Goal: Information Seeking & Learning: Learn about a topic

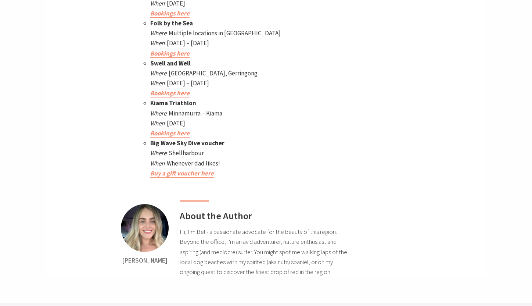
scroll to position [3628, 0]
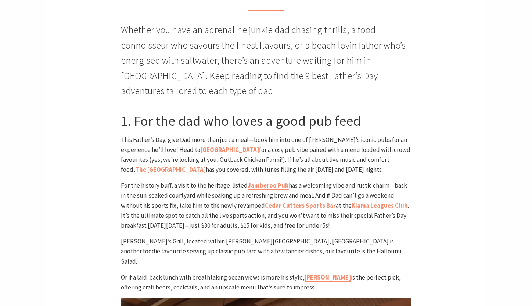
scroll to position [294, 0]
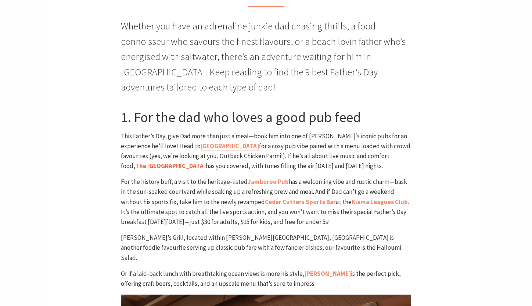
click at [206, 162] on link "The [GEOGRAPHIC_DATA]" at bounding box center [170, 166] width 71 height 8
